Goal: Task Accomplishment & Management: Complete application form

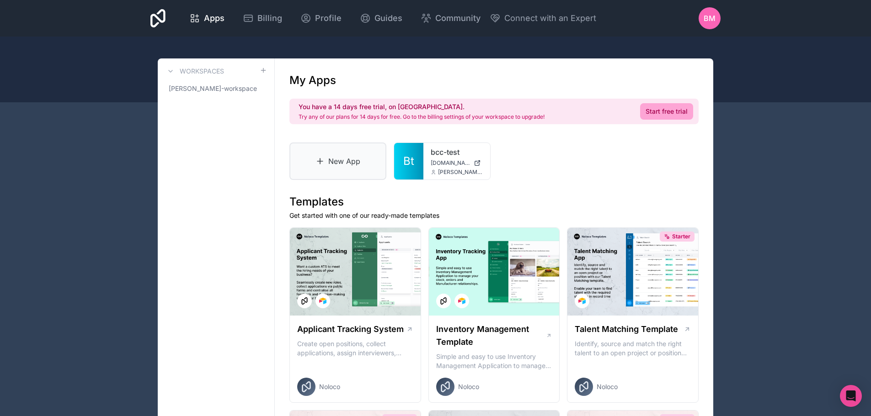
click at [337, 158] on link "New App" at bounding box center [337, 161] width 97 height 37
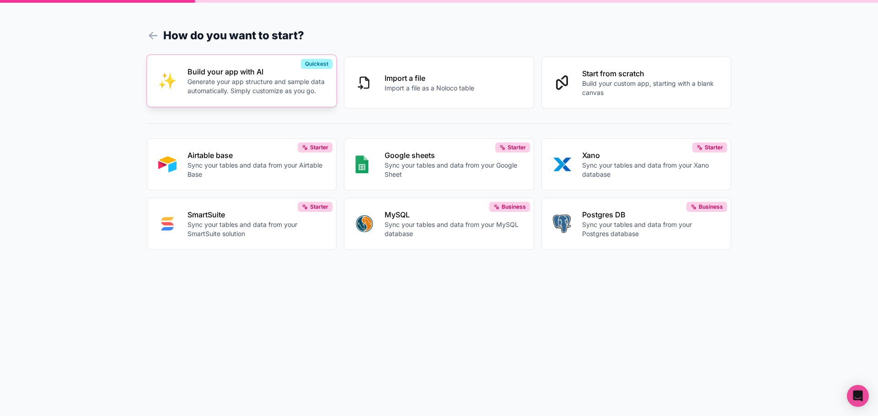
click at [229, 77] on div "Build your app with AI Generate your app structure and sample data automaticall…" at bounding box center [256, 80] width 138 height 29
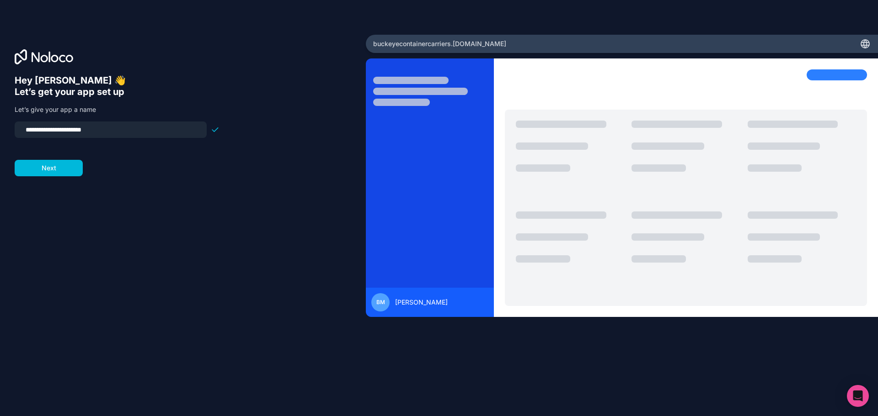
drag, startPoint x: 119, startPoint y: 130, endPoint x: -35, endPoint y: 139, distance: 154.3
click at [0, 139] on html "**********" at bounding box center [439, 208] width 878 height 416
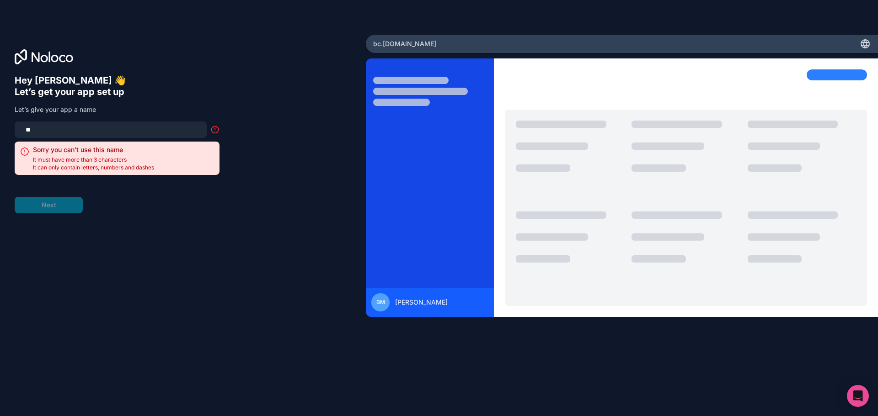
type input "*"
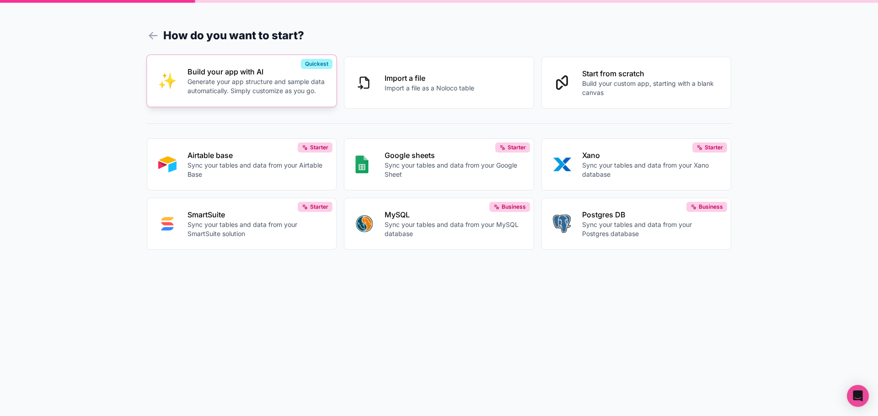
click at [248, 74] on p "Build your app with AI" at bounding box center [256, 71] width 138 height 11
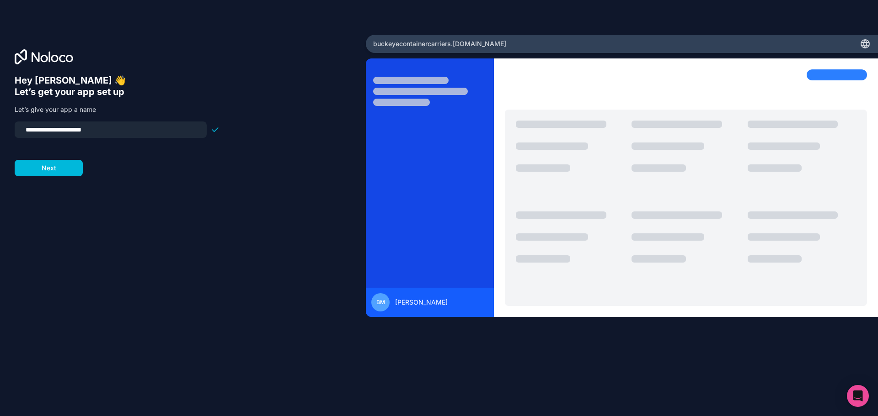
drag, startPoint x: 121, startPoint y: 127, endPoint x: 4, endPoint y: 128, distance: 117.5
click at [4, 128] on div "**********" at bounding box center [183, 208] width 366 height 347
type input "**********"
click at [54, 173] on button "Next" at bounding box center [49, 168] width 68 height 16
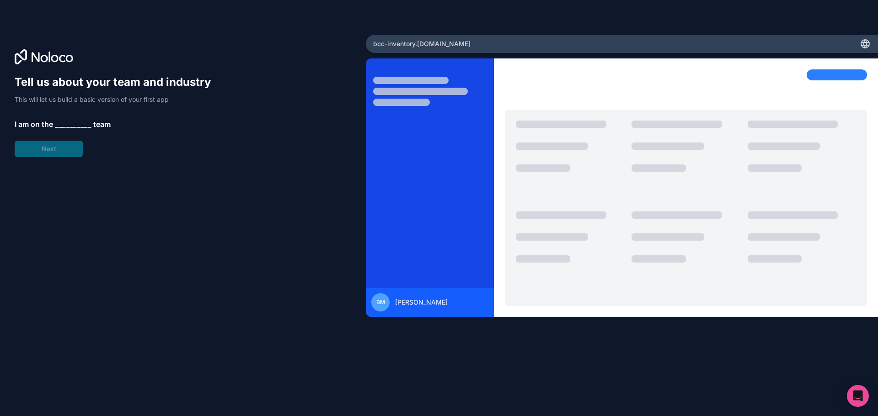
click at [59, 113] on div "Tell us about your team and industry This will let us build a basic version of …" at bounding box center [117, 116] width 205 height 82
click at [69, 128] on span "__________" at bounding box center [73, 124] width 37 height 11
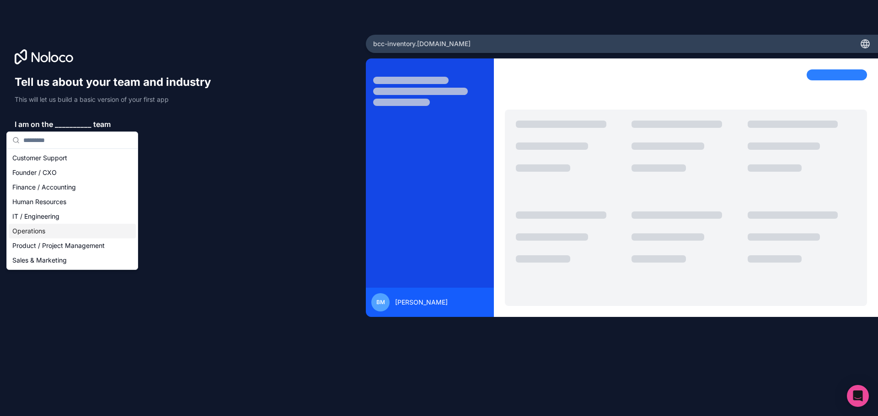
click at [41, 231] on div "Operations" at bounding box center [72, 231] width 127 height 15
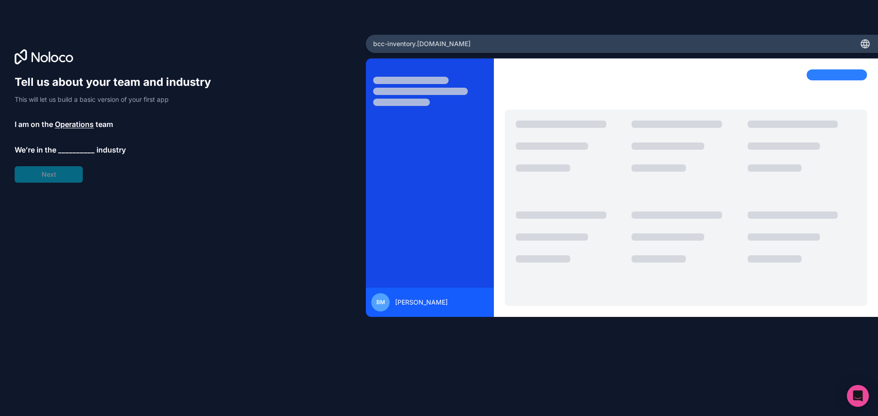
click at [69, 148] on span "__________" at bounding box center [76, 149] width 37 height 11
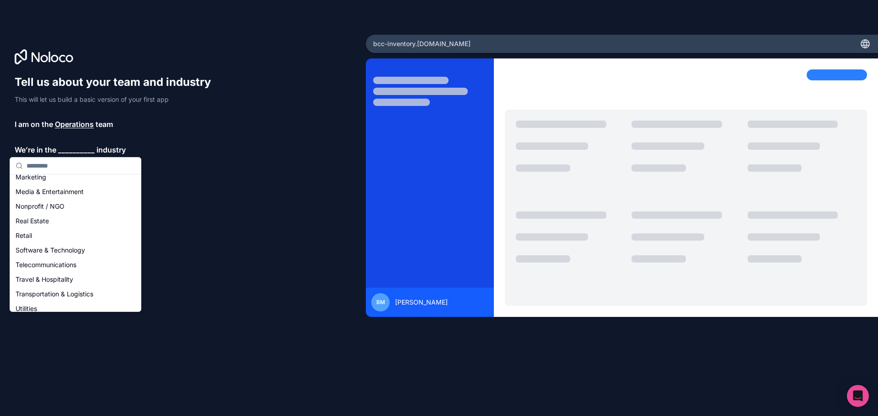
scroll to position [188, 0]
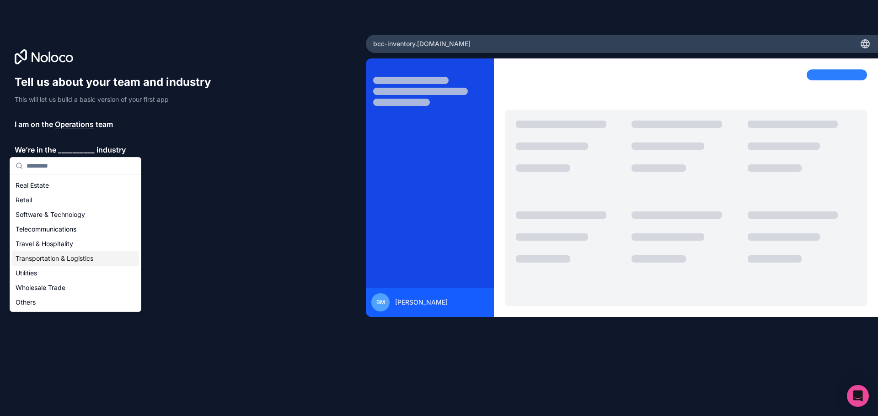
click at [58, 260] on div "Transportation & Logistics" at bounding box center [75, 258] width 127 height 15
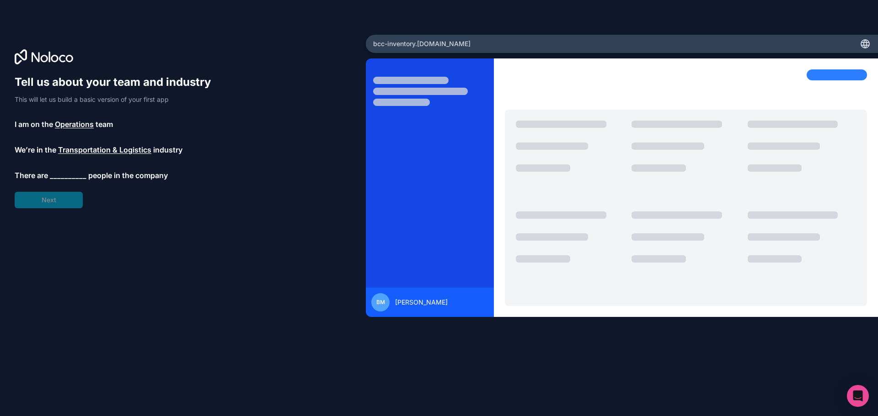
click at [60, 168] on div "Tell us about your team and industry This will let us build a basic version of …" at bounding box center [117, 141] width 205 height 133
click at [60, 177] on span "__________" at bounding box center [68, 175] width 37 height 11
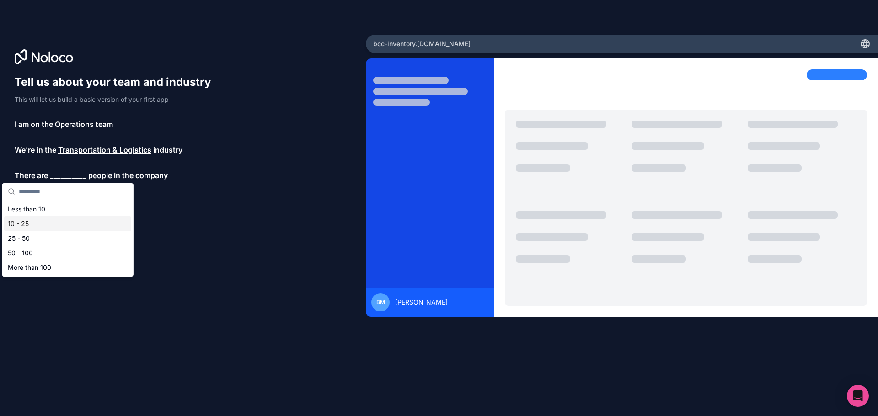
click at [46, 225] on div "10 - 25" at bounding box center [67, 224] width 127 height 15
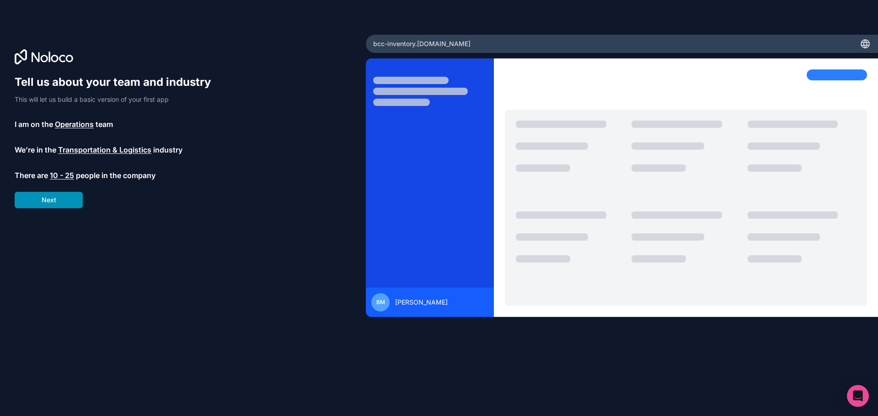
click at [64, 197] on button "Next" at bounding box center [49, 200] width 68 height 16
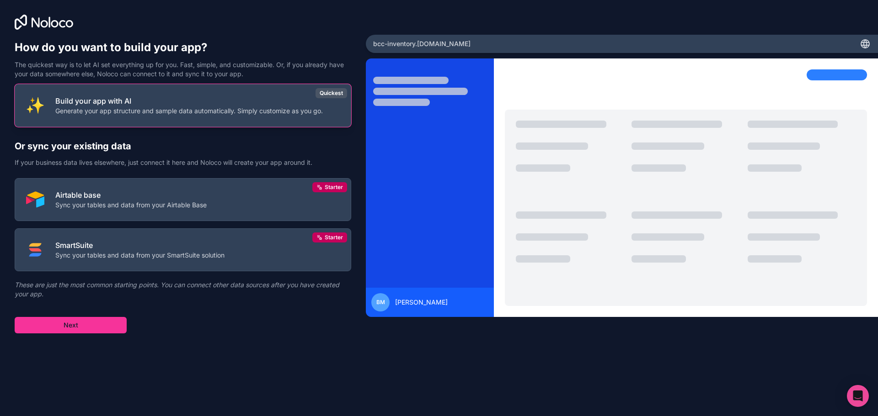
click at [113, 112] on p "Generate your app structure and sample data automatically. Simply customize as …" at bounding box center [188, 111] width 267 height 9
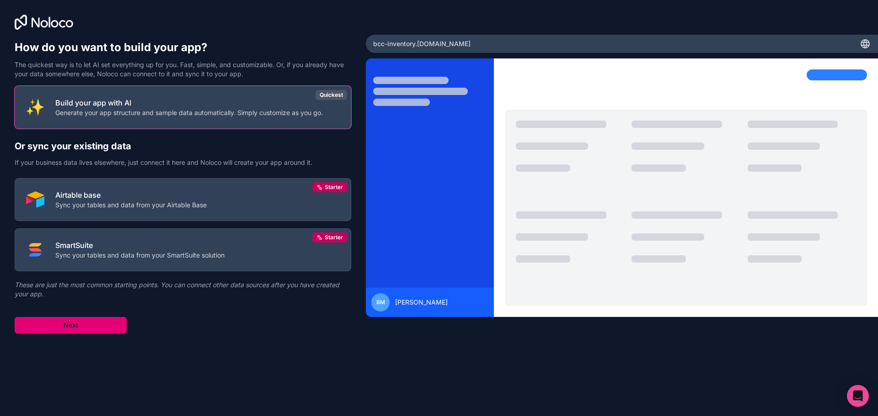
click at [80, 326] on button "Next" at bounding box center [71, 325] width 112 height 16
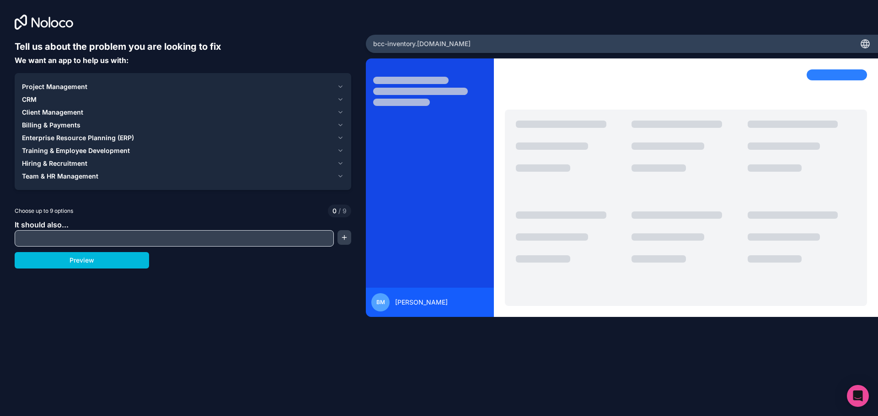
click at [33, 137] on span "Enterprise Resource Planning (ERP)" at bounding box center [78, 137] width 112 height 9
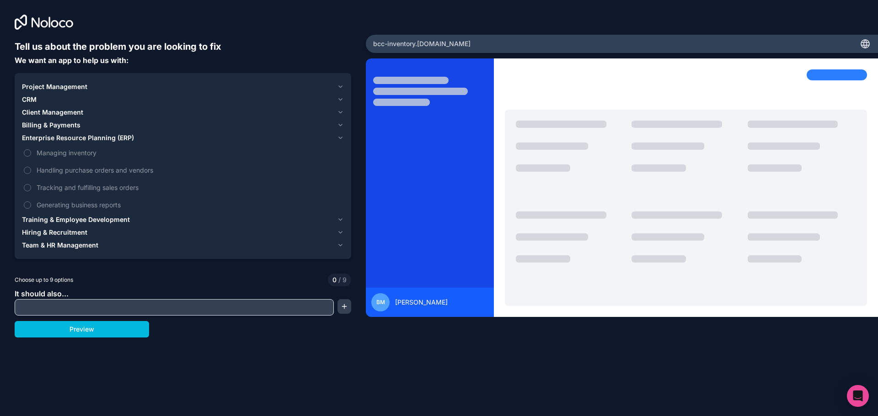
click at [26, 152] on button "Managing inventory" at bounding box center [27, 152] width 7 height 7
click at [28, 168] on button "Handling purchase orders and vendors" at bounding box center [27, 170] width 7 height 7
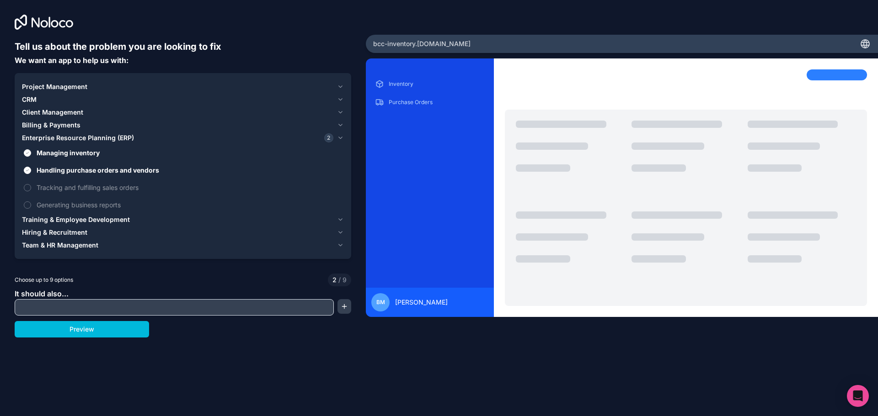
click at [26, 184] on button "Tracking and fulfilling sales orders" at bounding box center [27, 187] width 7 height 7
click at [25, 204] on button "Generating business reports" at bounding box center [27, 205] width 7 height 7
click at [43, 126] on span "Billing & Payments" at bounding box center [51, 125] width 59 height 9
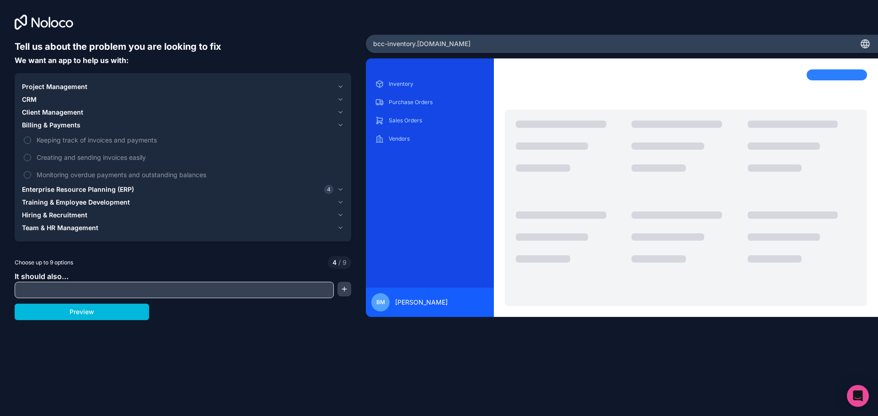
click at [43, 126] on span "Billing & Payments" at bounding box center [51, 125] width 59 height 9
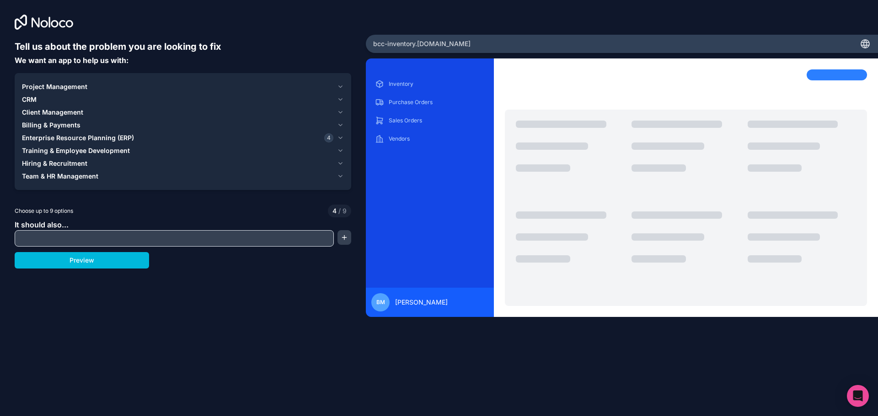
click at [43, 126] on span "Billing & Payments" at bounding box center [51, 125] width 59 height 9
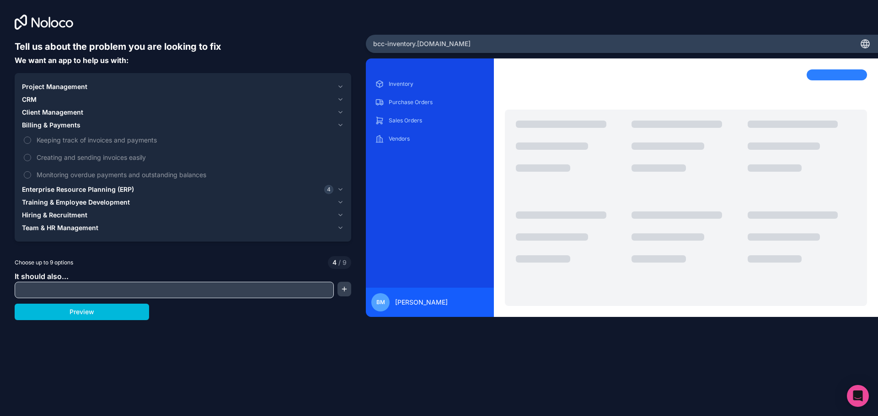
click at [24, 161] on label "Creating and sending invoices easily" at bounding box center [183, 157] width 322 height 17
click at [24, 161] on button "Creating and sending invoices easily" at bounding box center [27, 157] width 7 height 7
click at [25, 161] on label "Creating and sending invoices easily" at bounding box center [183, 157] width 322 height 17
click at [25, 161] on button "Creating and sending invoices easily" at bounding box center [27, 157] width 7 height 7
click at [48, 129] on span "Billing & Payments" at bounding box center [51, 125] width 59 height 9
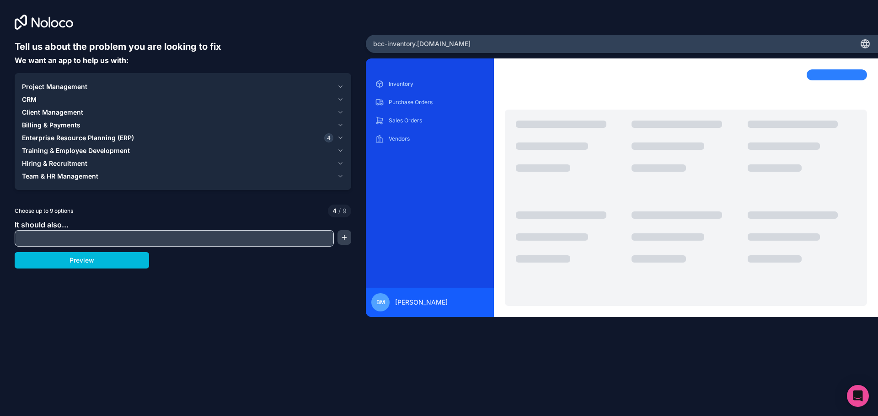
click at [52, 150] on span "Training & Employee Development" at bounding box center [76, 150] width 108 height 9
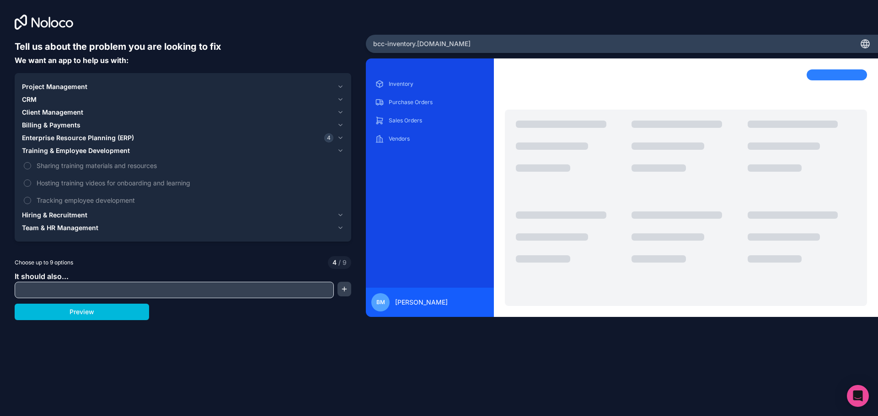
click at [52, 150] on span "Training & Employee Development" at bounding box center [76, 150] width 108 height 9
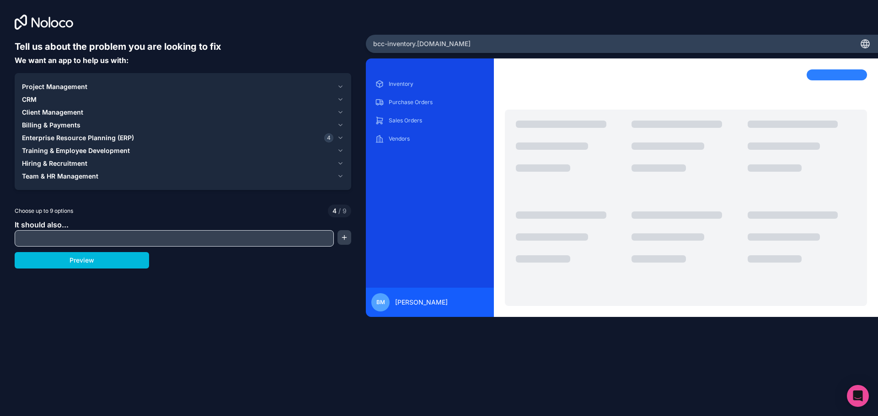
click at [50, 161] on span "Hiring & Recruitment" at bounding box center [54, 163] width 65 height 9
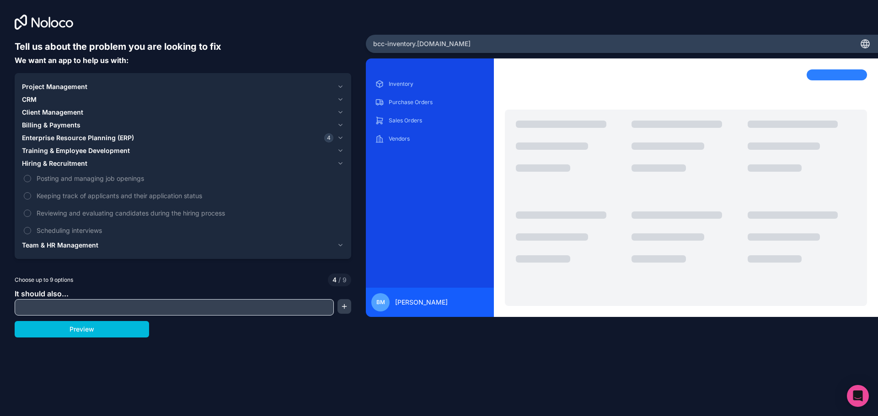
click at [50, 161] on span "Hiring & Recruitment" at bounding box center [54, 163] width 65 height 9
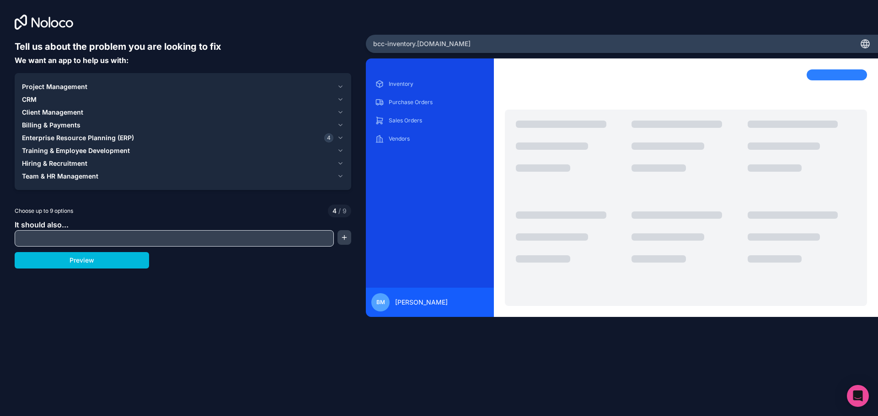
click at [50, 172] on span "Team & HR Management" at bounding box center [60, 176] width 76 height 9
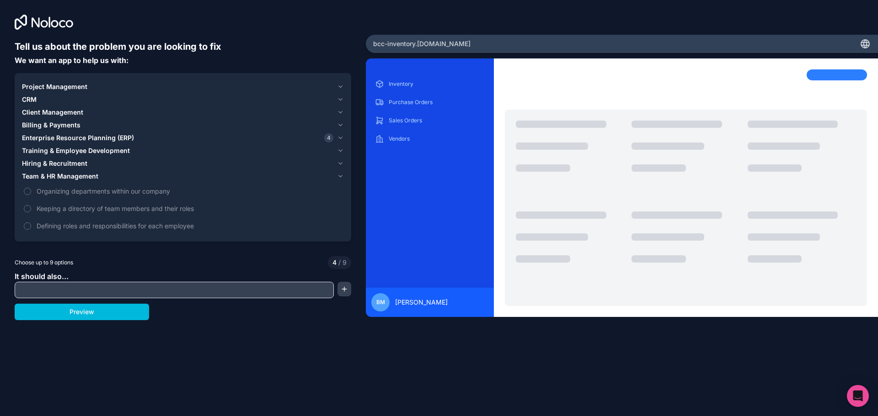
click at [50, 172] on span "Team & HR Management" at bounding box center [60, 176] width 76 height 9
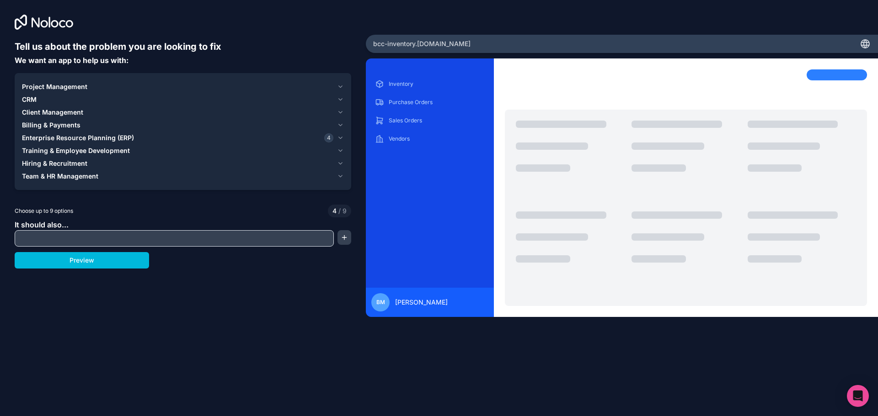
click at [42, 111] on span "Client Management" at bounding box center [52, 112] width 61 height 9
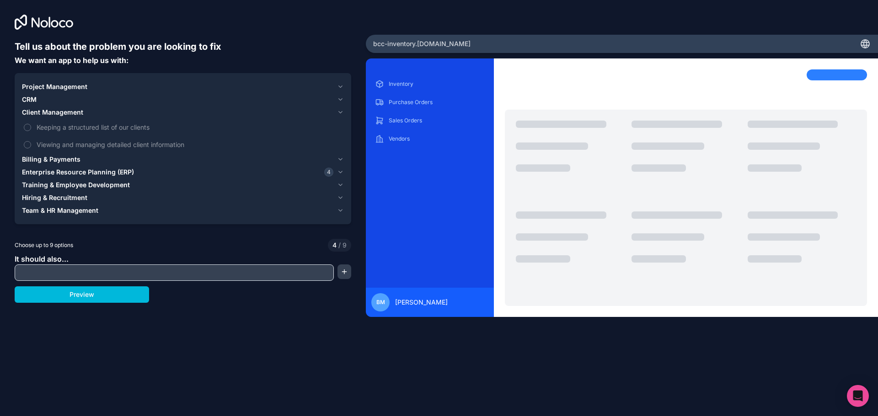
click at [42, 111] on span "Client Management" at bounding box center [52, 112] width 61 height 9
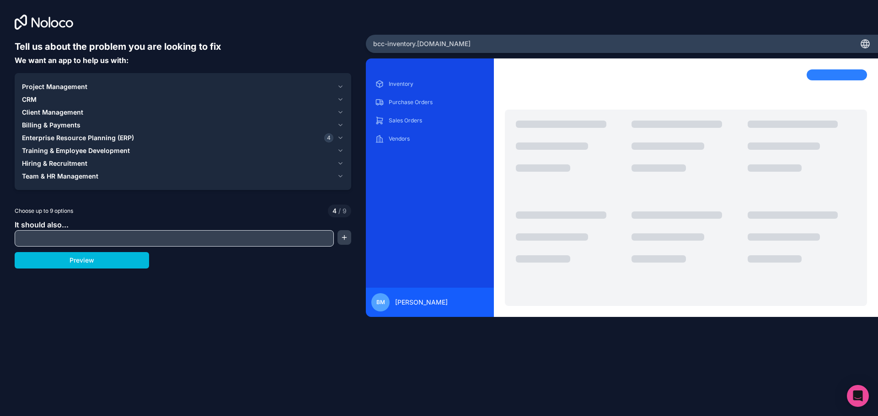
click at [48, 127] on span "Billing & Payments" at bounding box center [51, 125] width 59 height 9
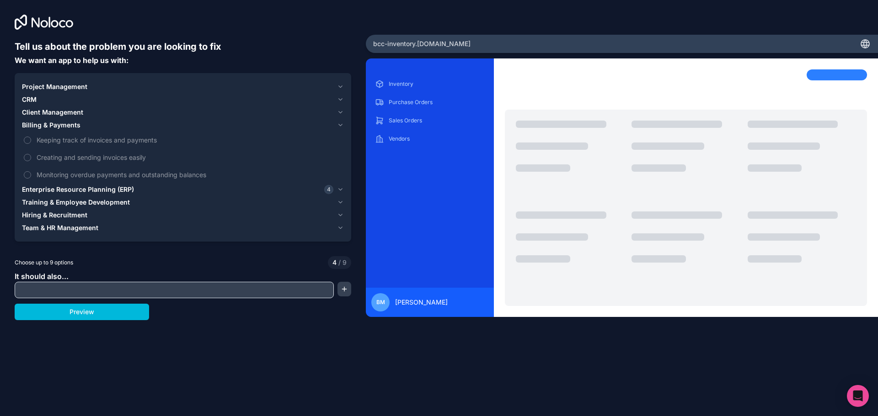
click at [31, 141] on button "Keeping track of invoices and payments" at bounding box center [27, 140] width 7 height 7
click at [30, 153] on label "Creating and sending invoices easily" at bounding box center [183, 157] width 322 height 17
click at [30, 154] on button "Creating and sending invoices easily" at bounding box center [27, 157] width 7 height 7
click at [30, 170] on label "Monitoring overdue payments and outstanding balances" at bounding box center [183, 174] width 322 height 17
click at [30, 171] on button "Monitoring overdue payments and outstanding balances" at bounding box center [27, 174] width 7 height 7
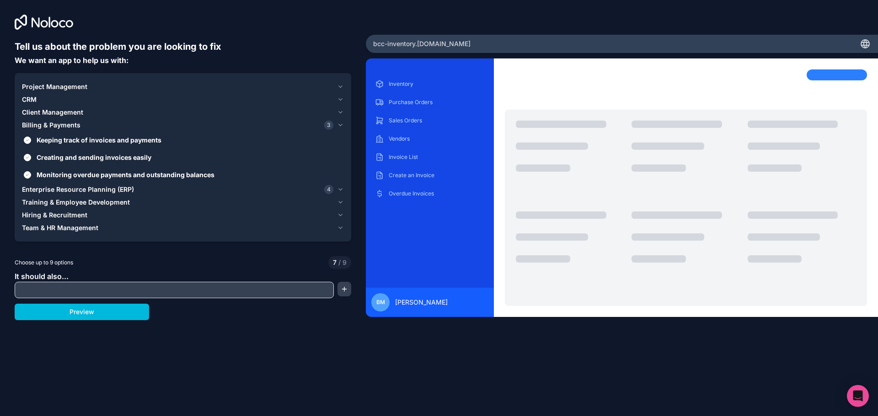
click at [43, 125] on span "Billing & Payments" at bounding box center [51, 125] width 59 height 9
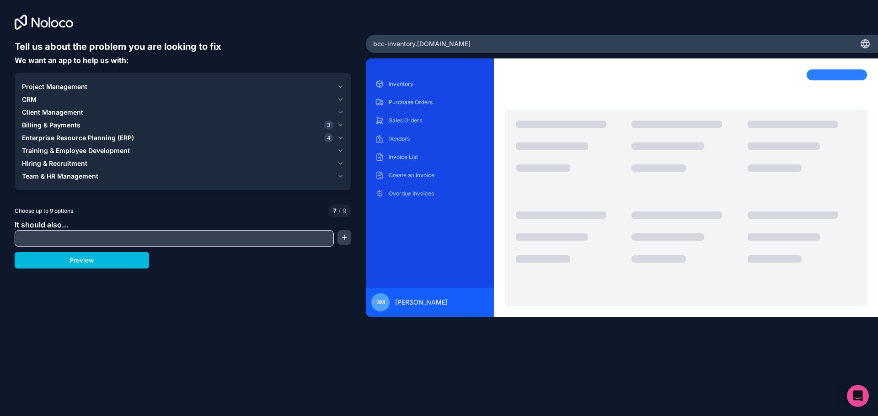
click at [43, 134] on span "Enterprise Resource Planning (ERP)" at bounding box center [78, 137] width 112 height 9
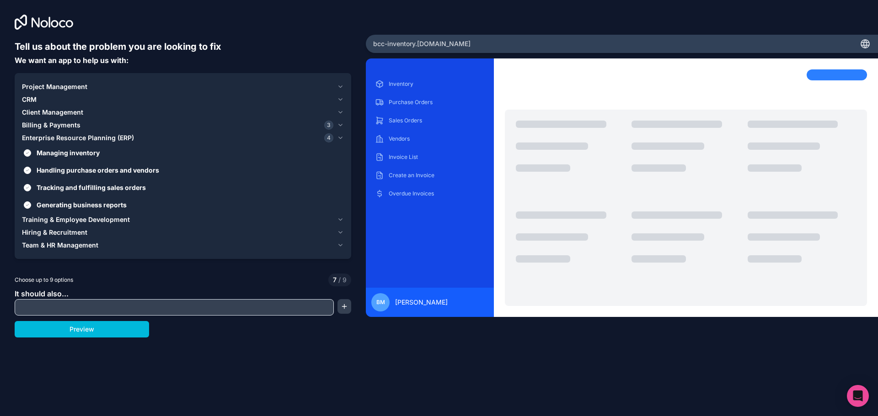
click at [43, 134] on span "Enterprise Resource Planning (ERP)" at bounding box center [78, 137] width 112 height 9
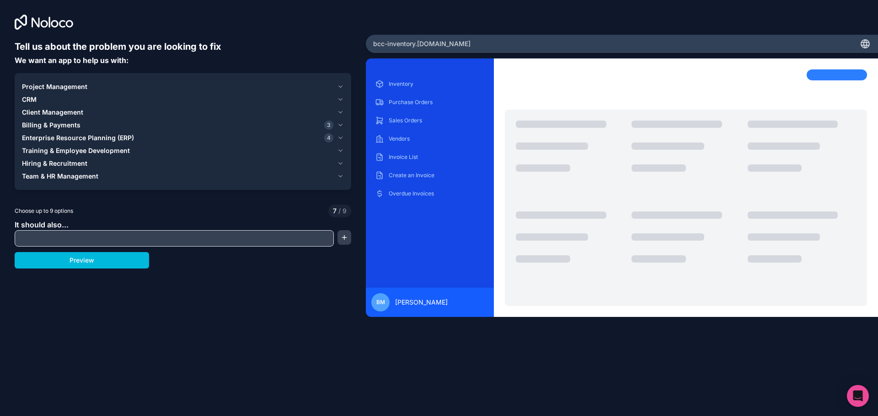
click at [58, 149] on span "Training & Employee Development" at bounding box center [76, 150] width 108 height 9
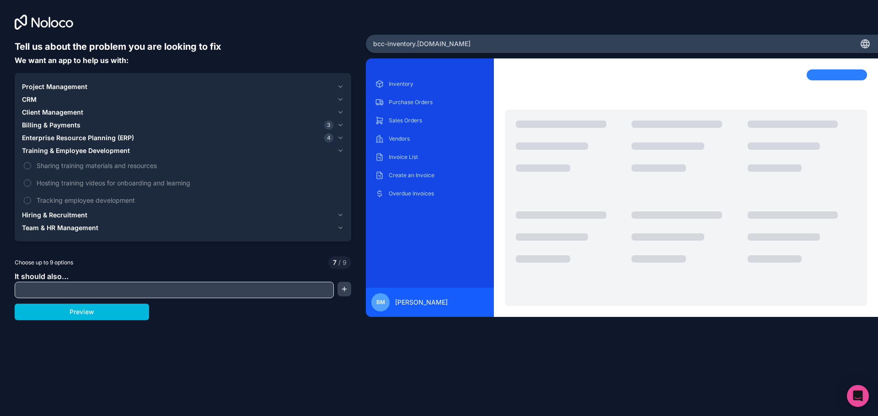
click at [58, 149] on span "Training & Employee Development" at bounding box center [76, 150] width 108 height 9
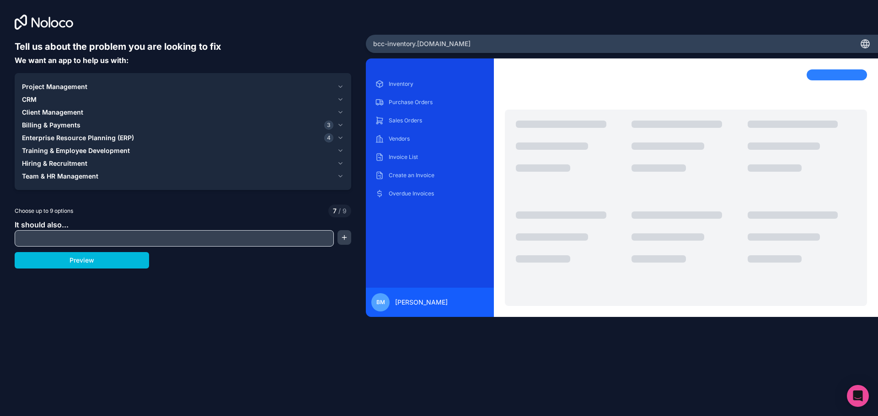
click at [56, 160] on span "Hiring & Recruitment" at bounding box center [54, 163] width 65 height 9
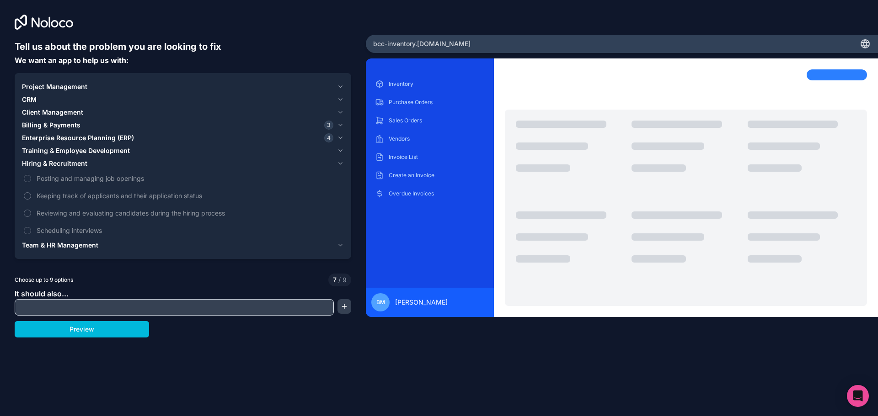
click at [56, 160] on span "Hiring & Recruitment" at bounding box center [54, 163] width 65 height 9
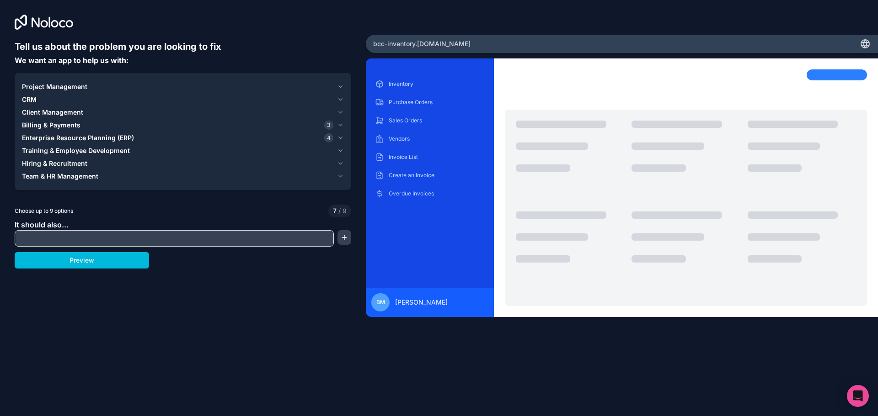
click at [52, 91] on span "Project Management" at bounding box center [54, 86] width 65 height 9
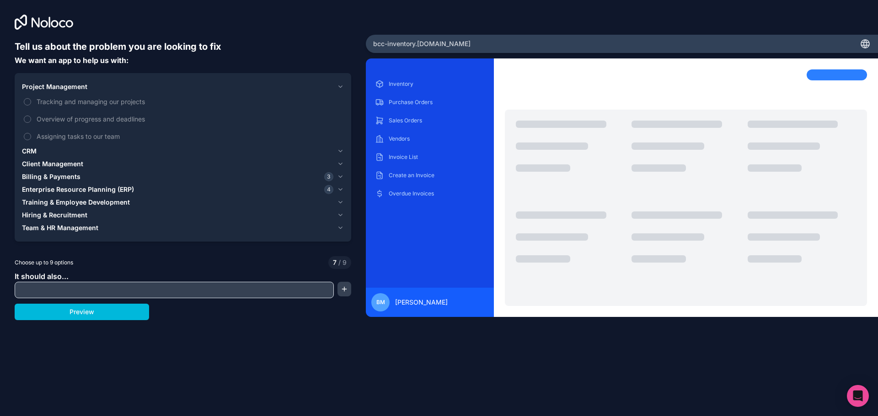
click at [63, 87] on span "Project Management" at bounding box center [54, 86] width 65 height 9
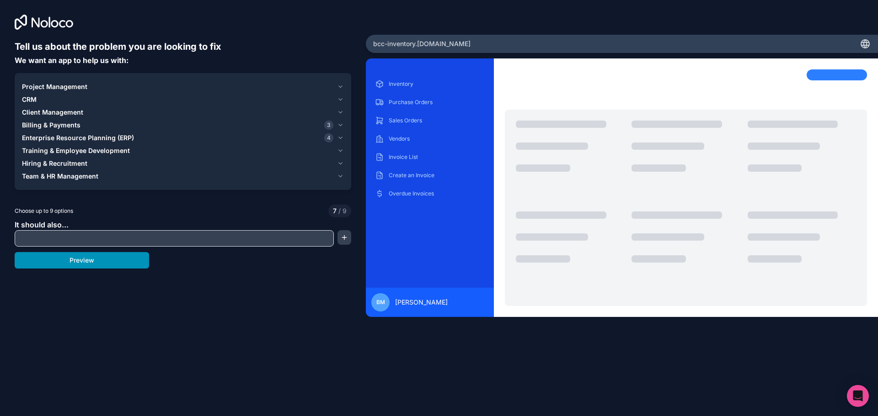
click at [83, 261] on button "Preview" at bounding box center [82, 260] width 134 height 16
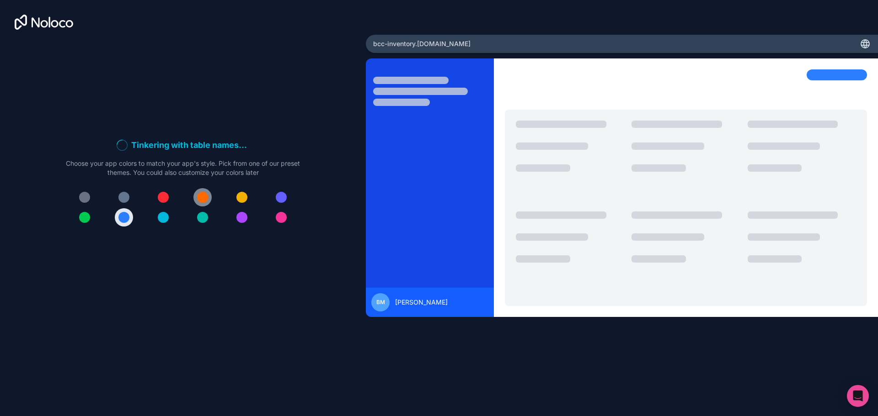
click at [201, 197] on div at bounding box center [202, 197] width 11 height 11
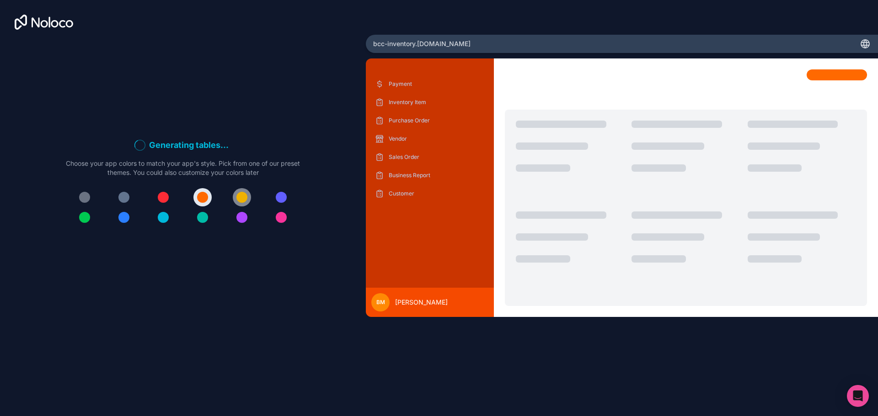
click at [245, 197] on div at bounding box center [241, 197] width 11 height 11
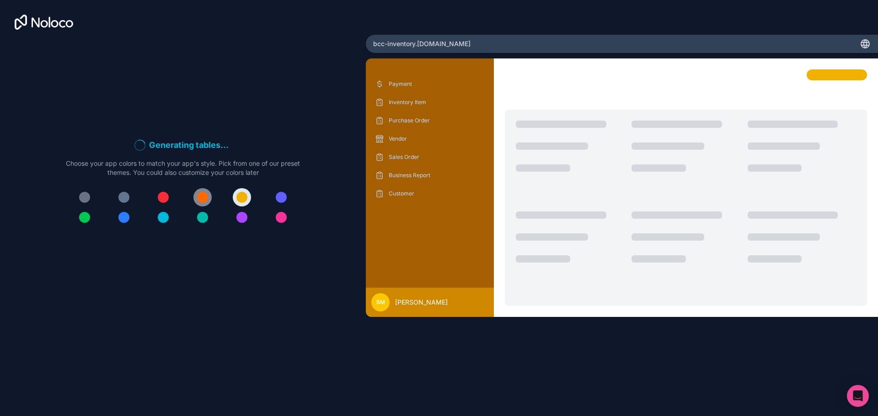
click at [204, 199] on div at bounding box center [202, 197] width 11 height 11
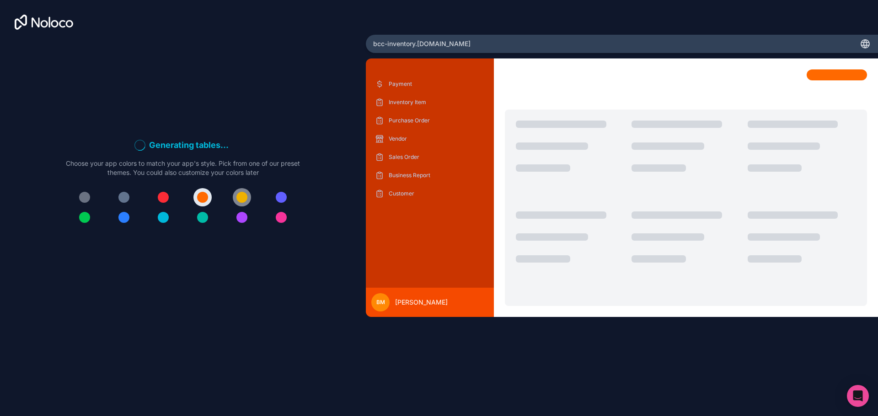
click at [238, 196] on div at bounding box center [241, 197] width 11 height 11
